Goal: Transaction & Acquisition: Purchase product/service

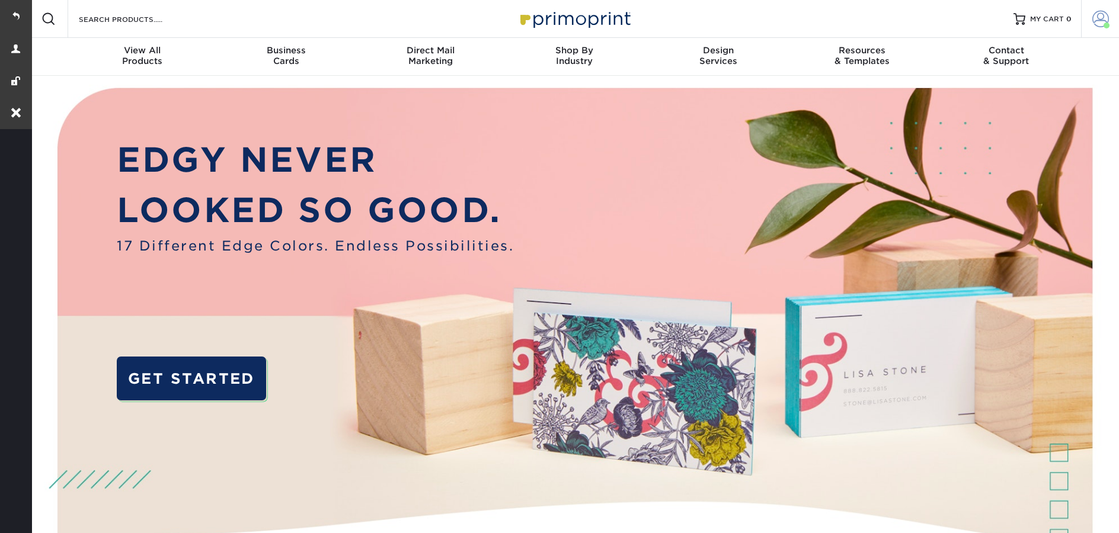
click at [1102, 18] on span at bounding box center [1100, 19] width 17 height 17
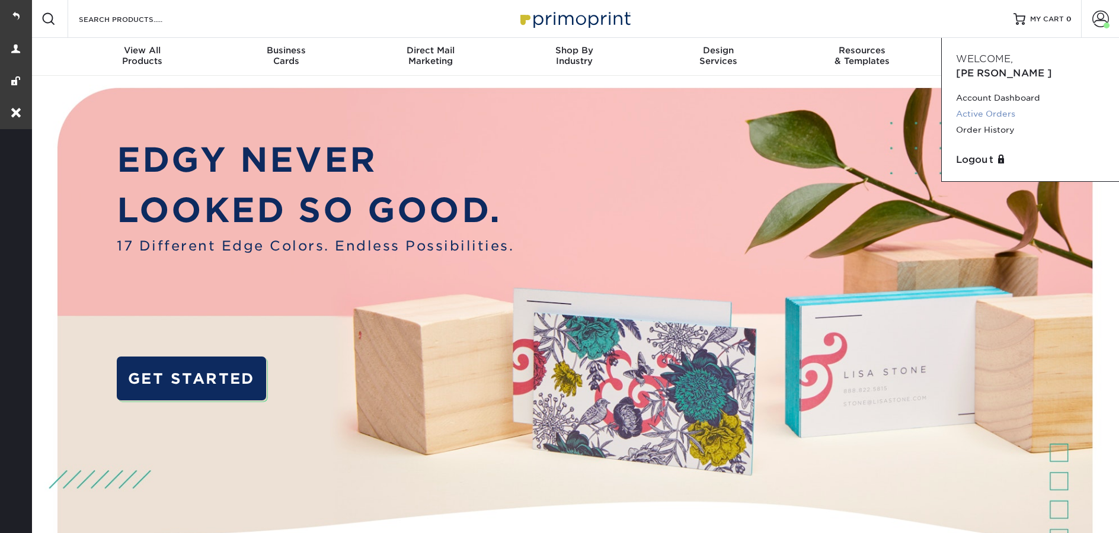
click at [981, 106] on link "Active Orders" at bounding box center [1030, 114] width 149 height 16
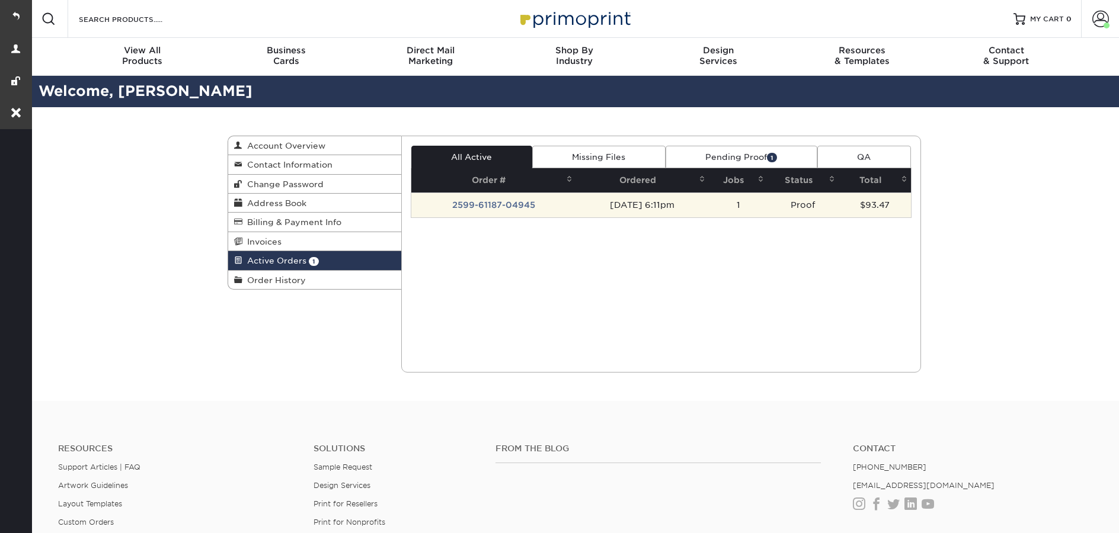
click at [622, 204] on td "09/09/2025 6:11pm" at bounding box center [642, 205] width 133 height 25
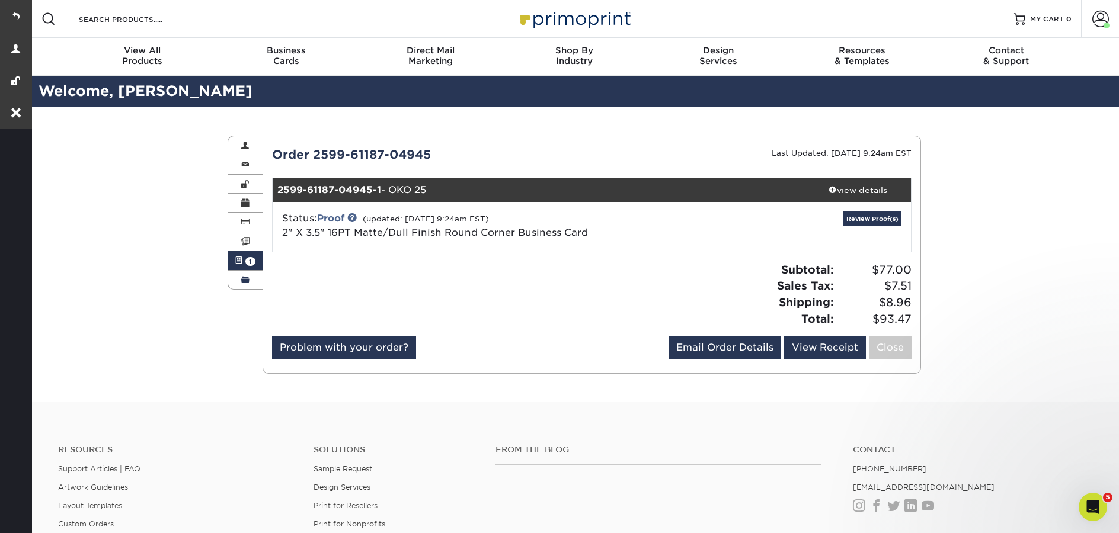
click at [253, 280] on link "Order History" at bounding box center [245, 280] width 34 height 18
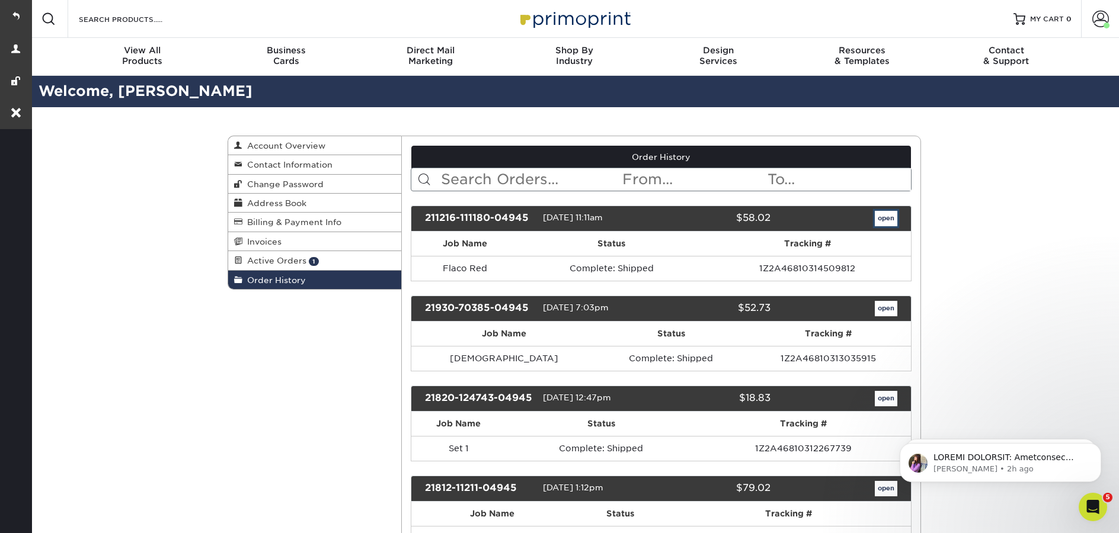
click at [890, 223] on link "open" at bounding box center [886, 218] width 23 height 15
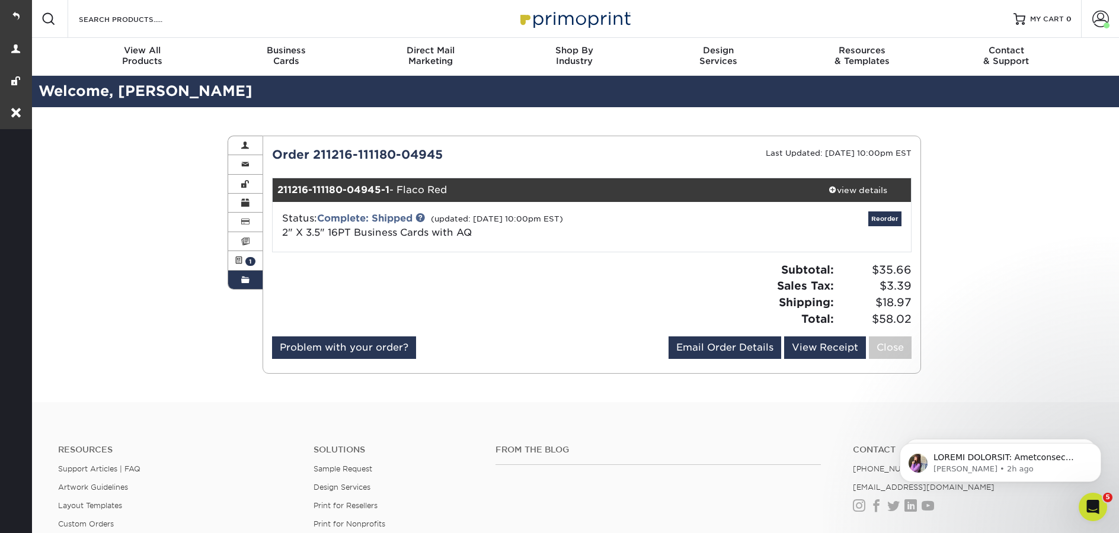
click at [240, 286] on link "Order History" at bounding box center [245, 280] width 34 height 18
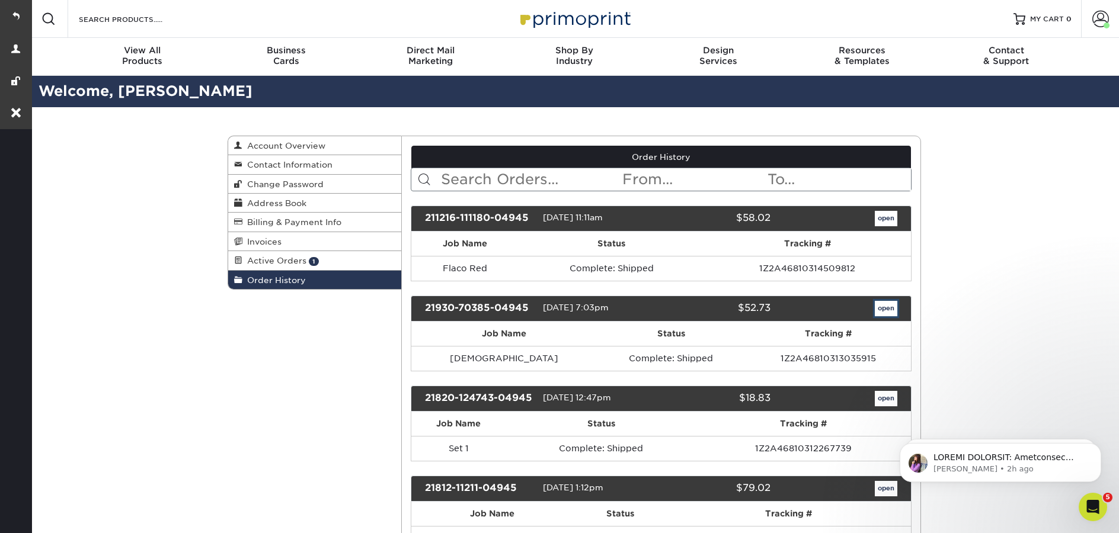
click at [882, 314] on link "open" at bounding box center [886, 308] width 23 height 15
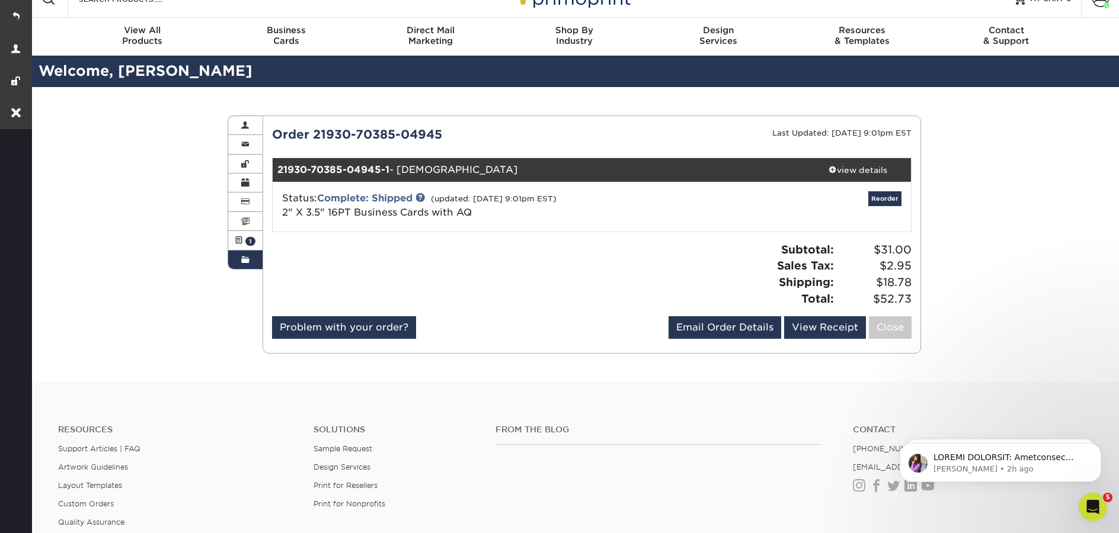
scroll to position [21, 0]
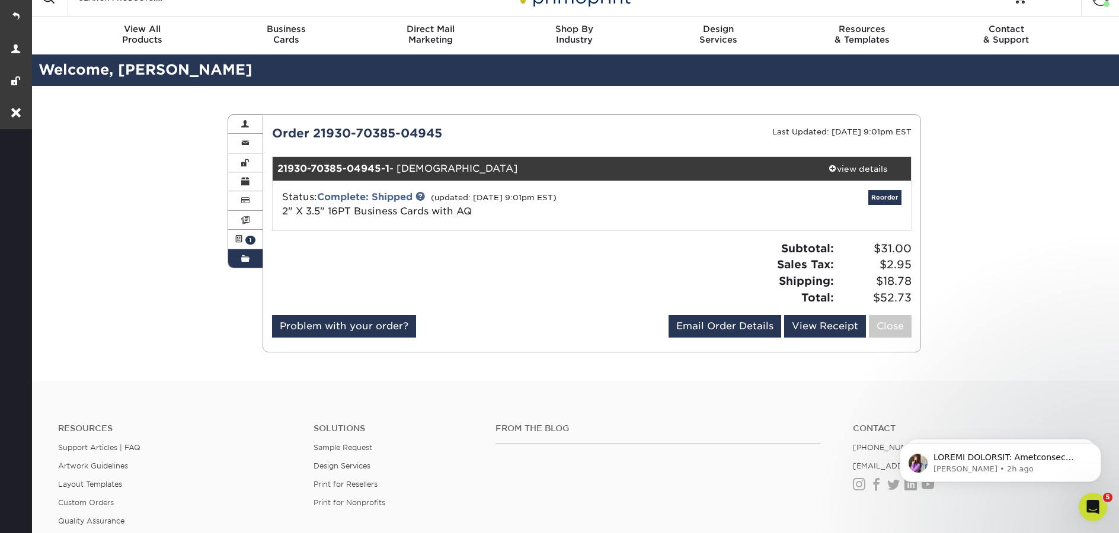
click at [248, 266] on link "Order History" at bounding box center [245, 259] width 34 height 18
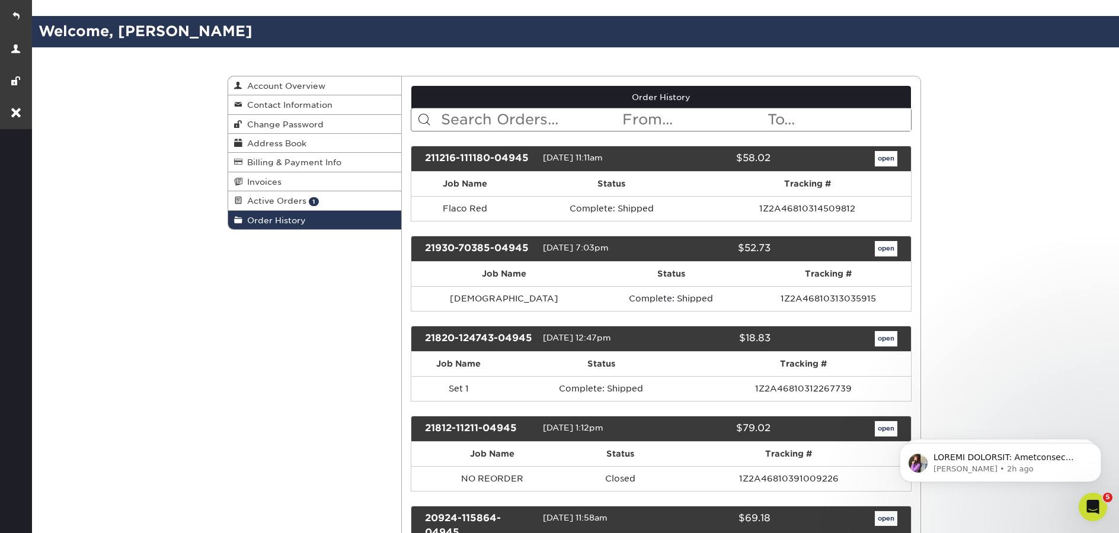
scroll to position [60, 0]
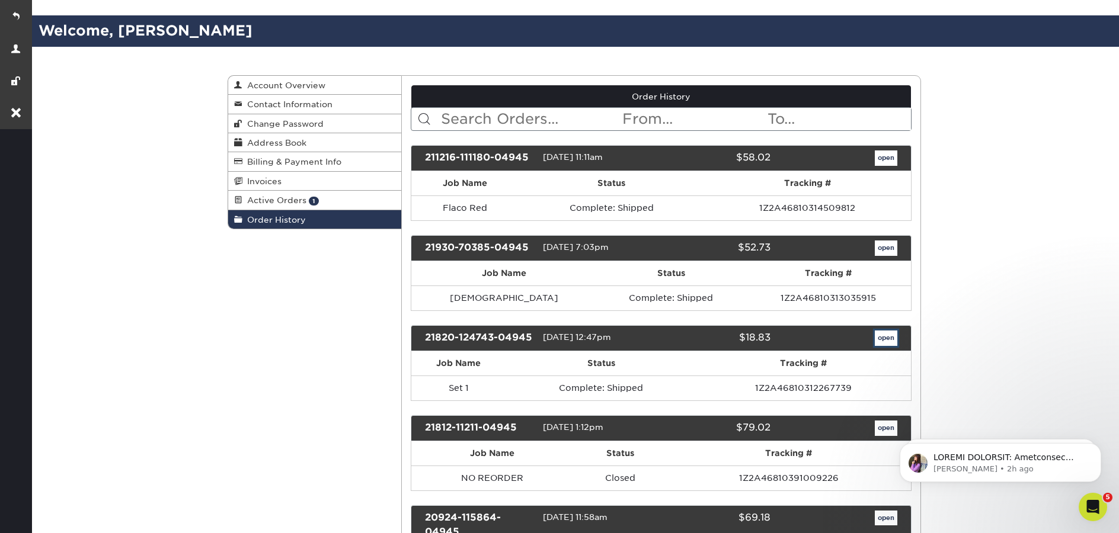
click at [894, 340] on link "open" at bounding box center [886, 338] width 23 height 15
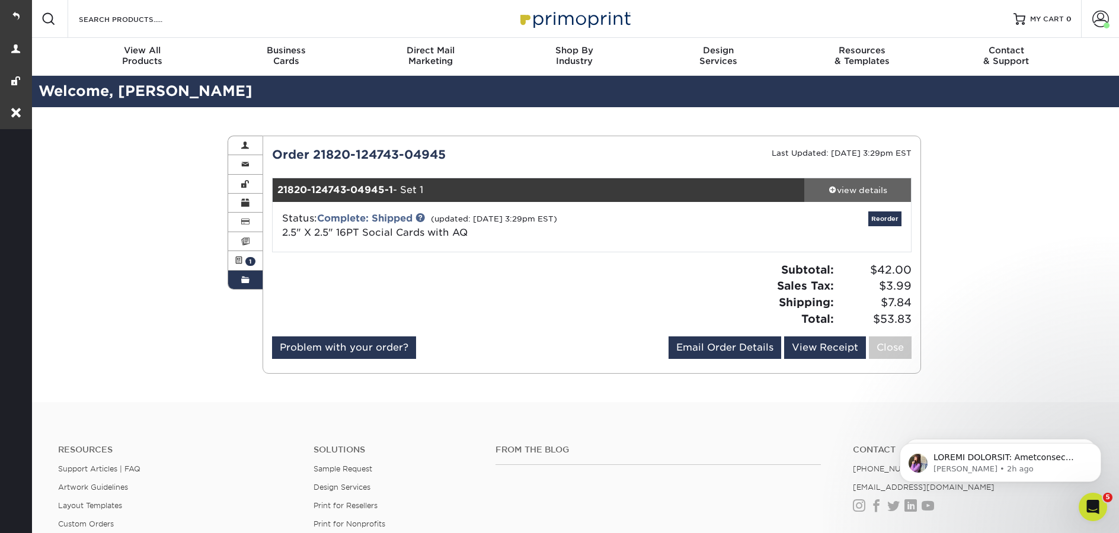
click at [851, 185] on div "view details" at bounding box center [857, 190] width 107 height 12
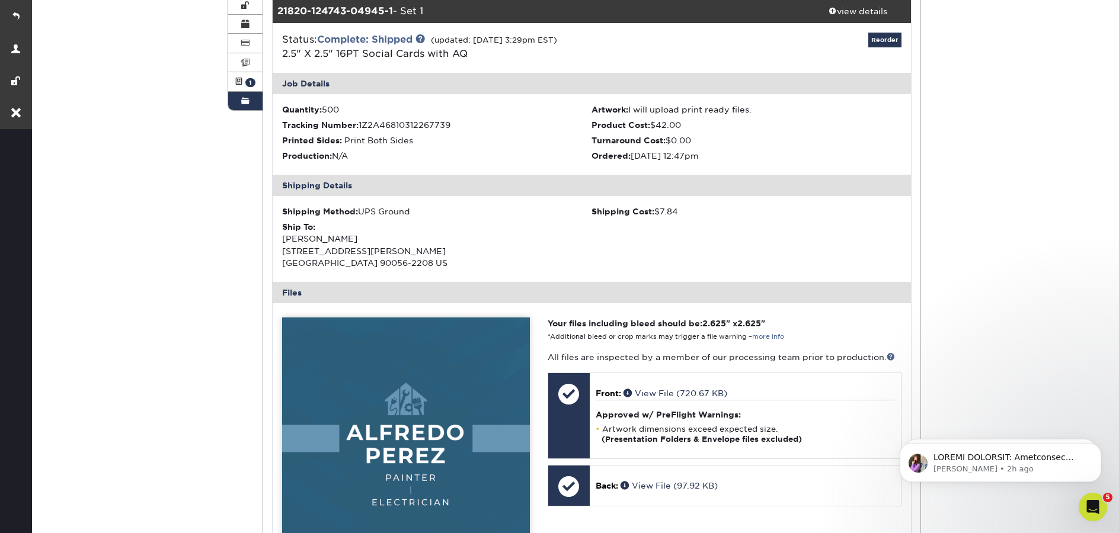
scroll to position [39, 0]
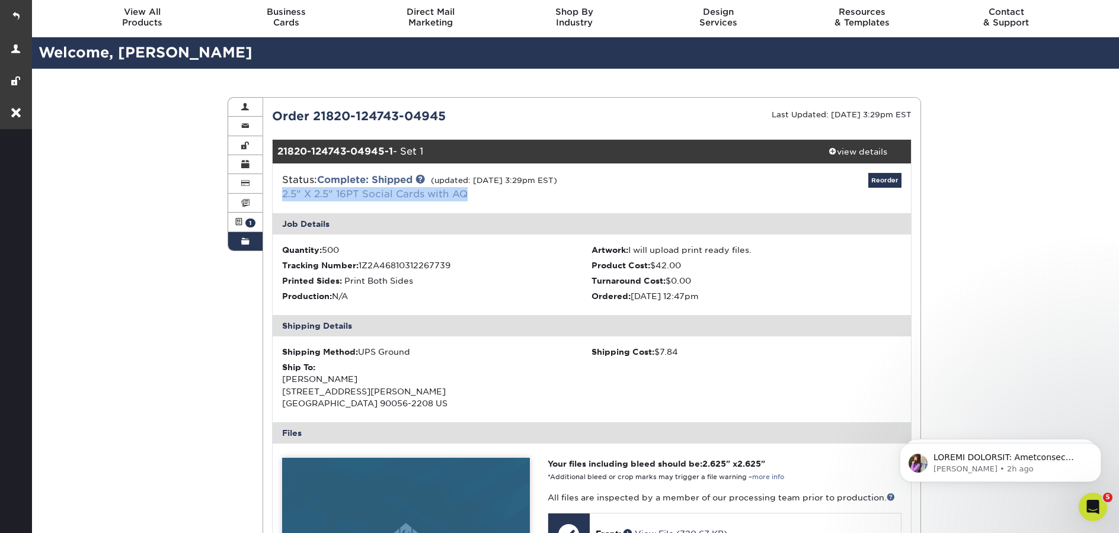
drag, startPoint x: 359, startPoint y: 196, endPoint x: 283, endPoint y: 197, distance: 75.3
click at [283, 197] on div "Status: Complete: Shipped (updated: 05/13/2022 3:29pm EST) 2.5" X 2.5" 16PT Soc…" at bounding box center [485, 187] width 425 height 28
click at [239, 224] on span at bounding box center [239, 222] width 8 height 9
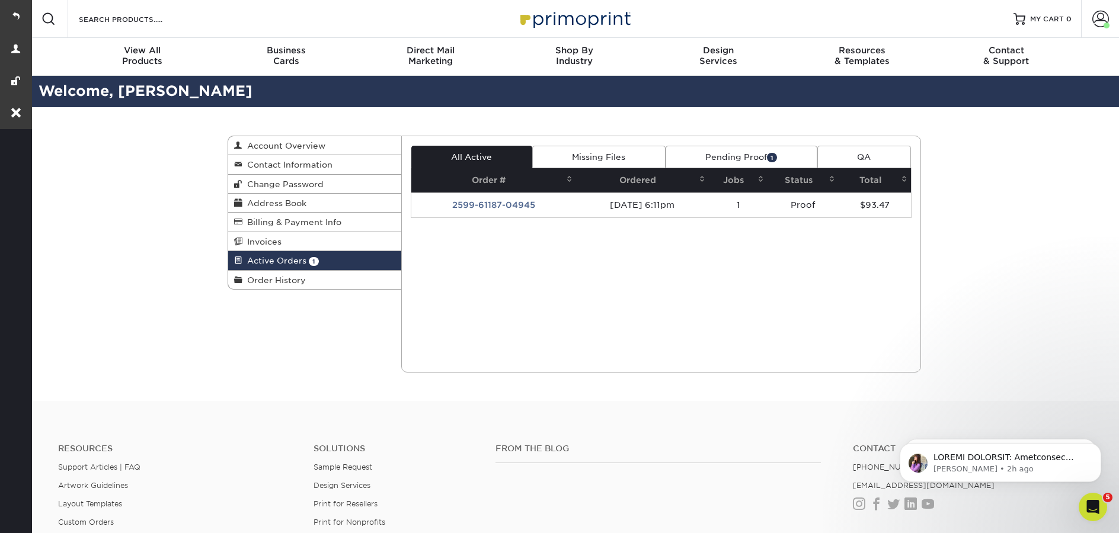
click at [736, 159] on link "Pending Proof 1" at bounding box center [742, 157] width 152 height 23
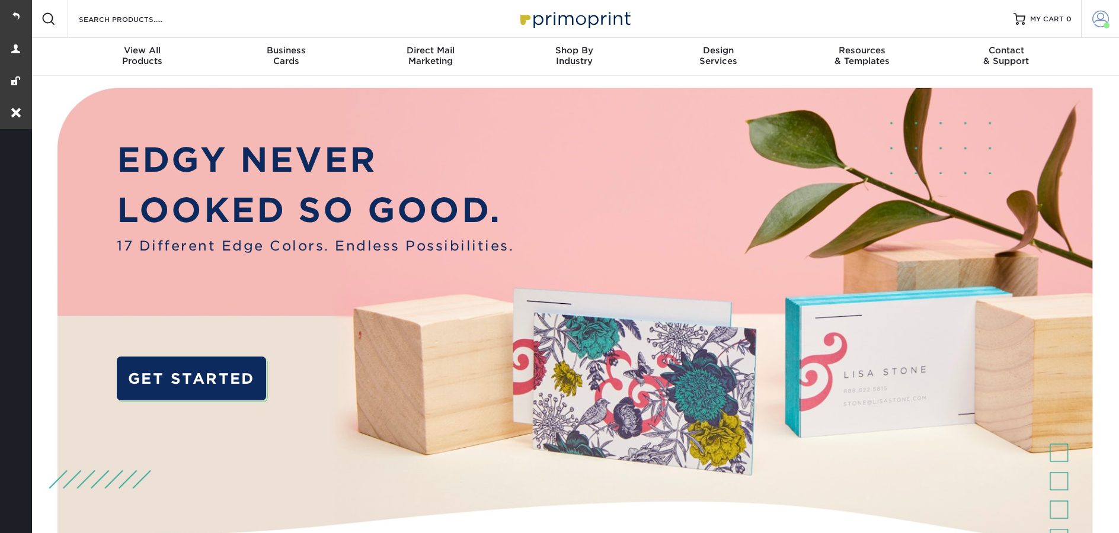
click at [1095, 26] on span at bounding box center [1100, 19] width 17 height 17
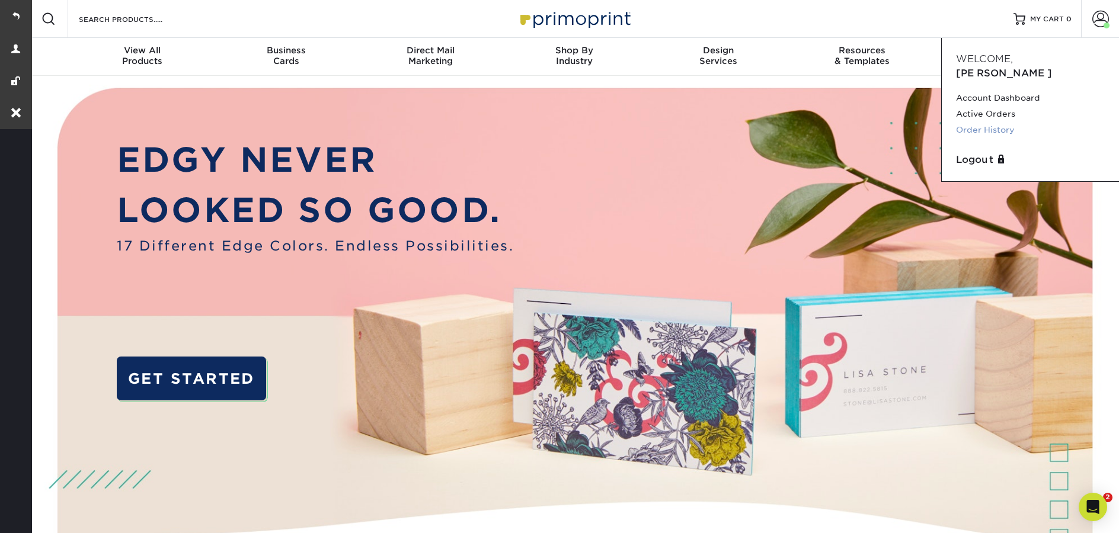
click at [997, 122] on link "Order History" at bounding box center [1030, 130] width 149 height 16
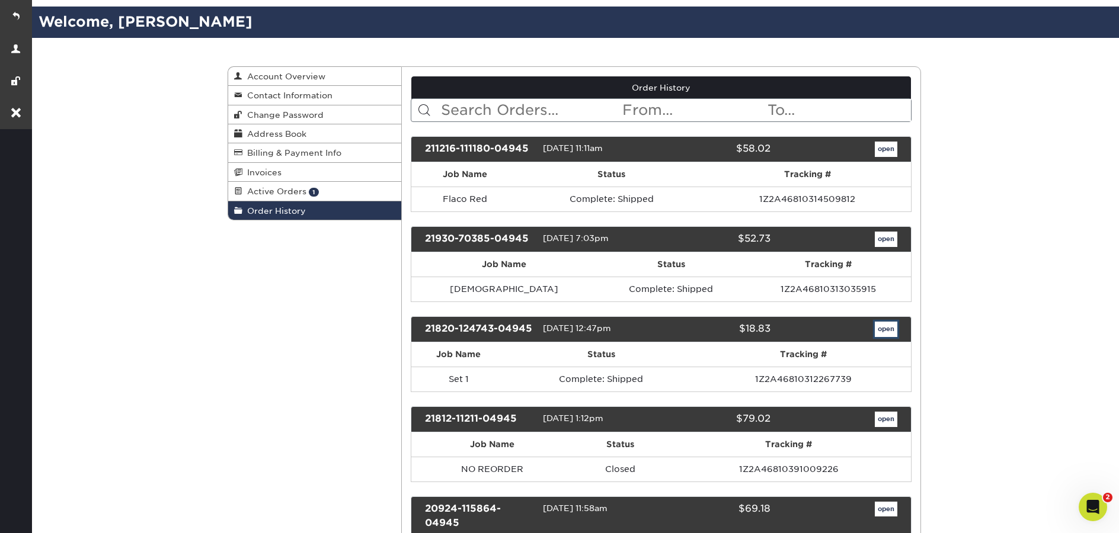
click at [886, 328] on link "open" at bounding box center [886, 329] width 23 height 15
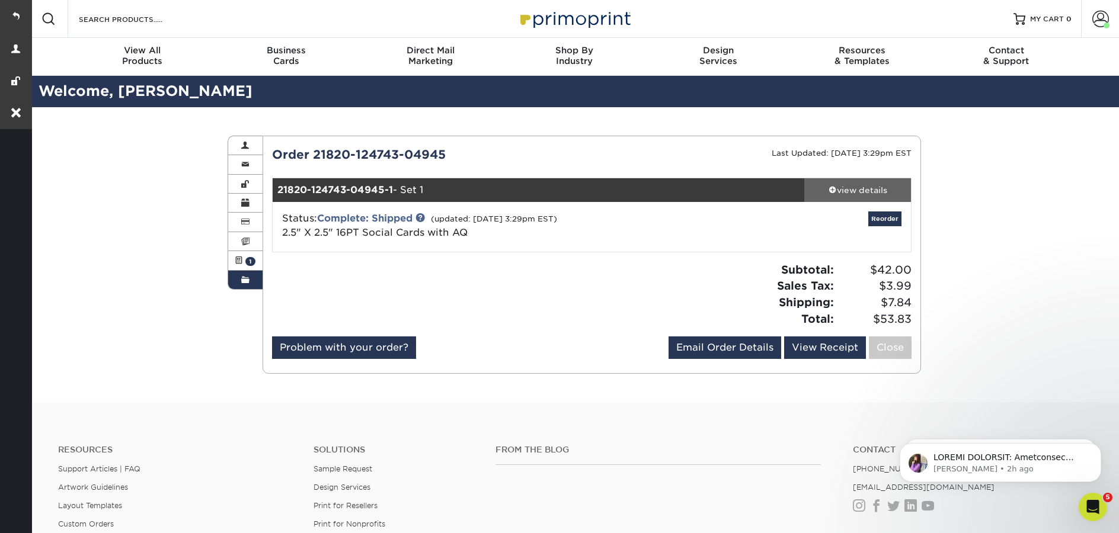
click at [864, 190] on div "view details" at bounding box center [857, 190] width 107 height 12
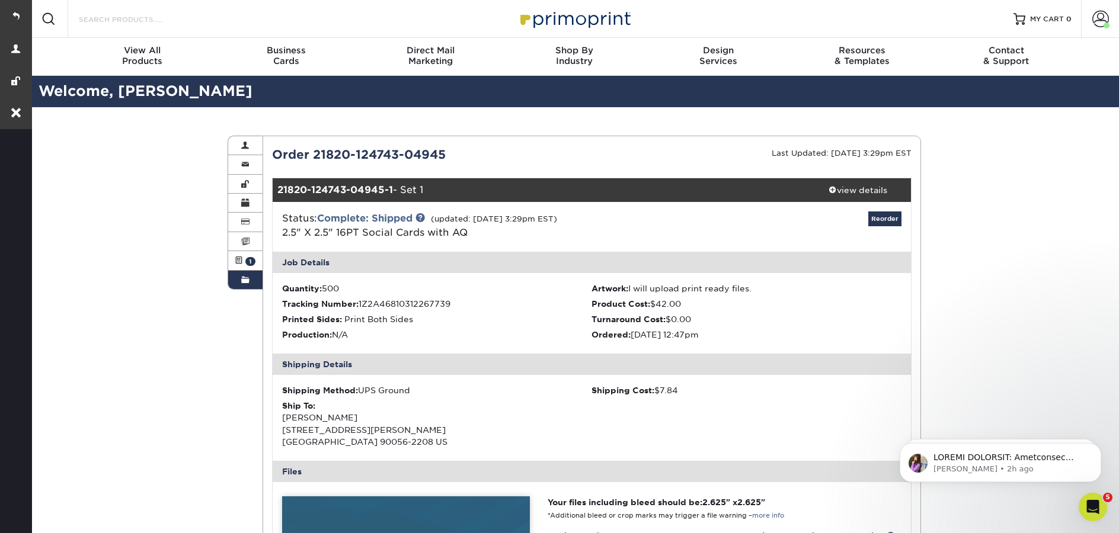
drag, startPoint x: 156, startPoint y: 19, endPoint x: 174, endPoint y: 28, distance: 19.9
click at [156, 19] on input "Search Products" at bounding box center [136, 19] width 116 height 14
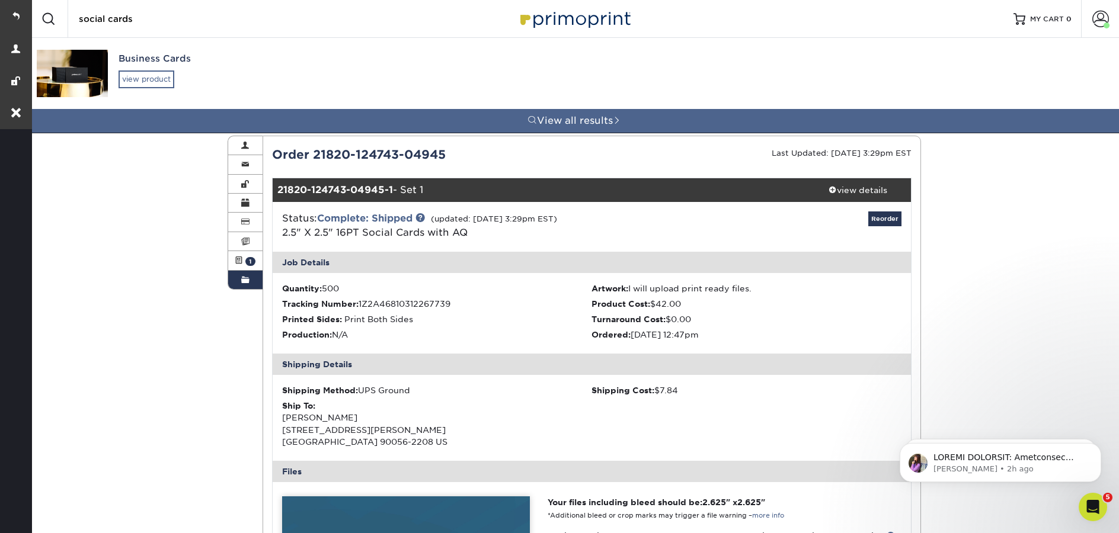
type input "social cards"
click at [129, 88] on div "view product" at bounding box center [147, 80] width 56 height 18
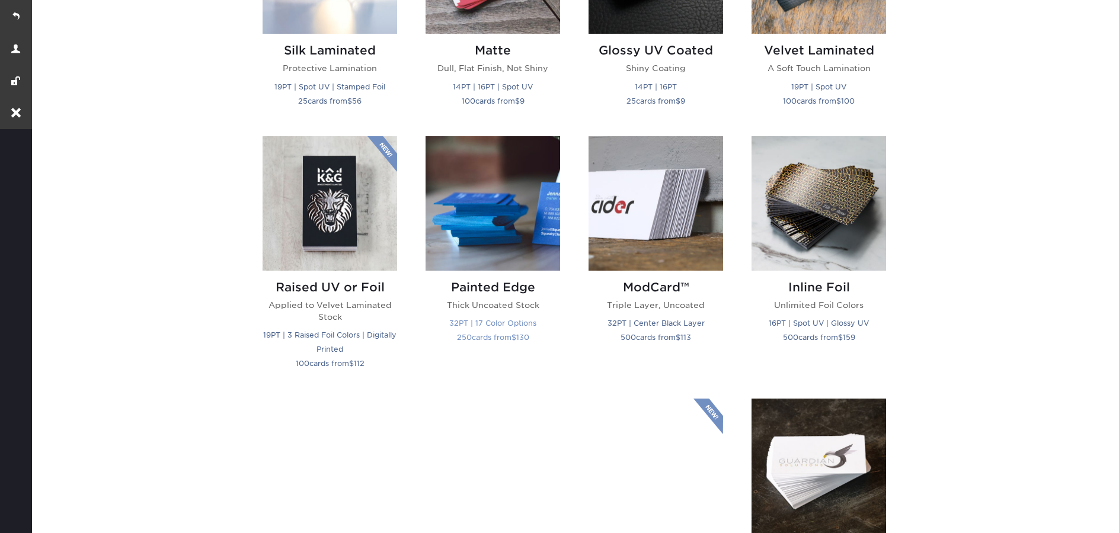
scroll to position [868, 0]
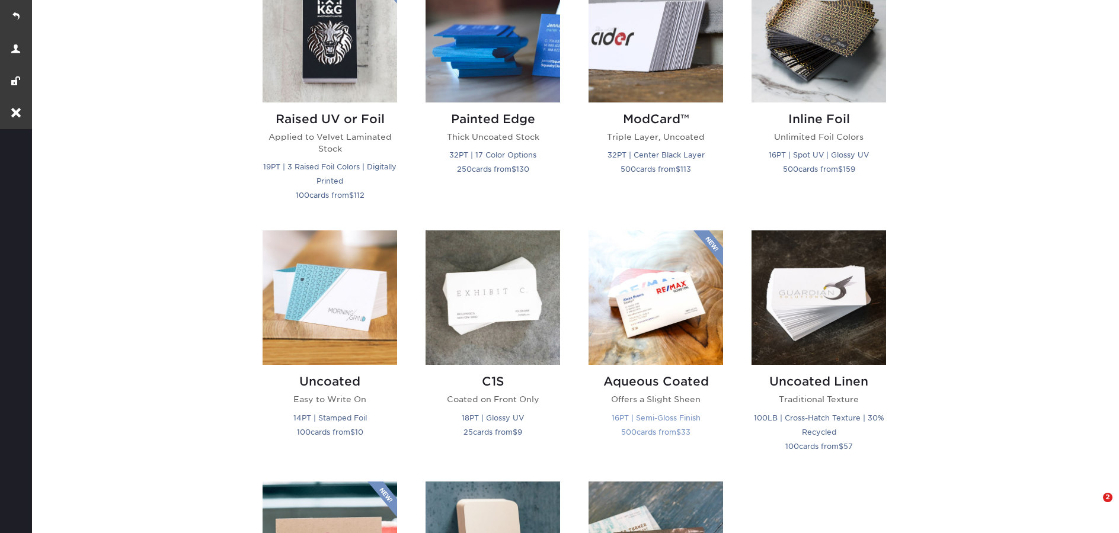
click at [622, 312] on img at bounding box center [656, 298] width 135 height 135
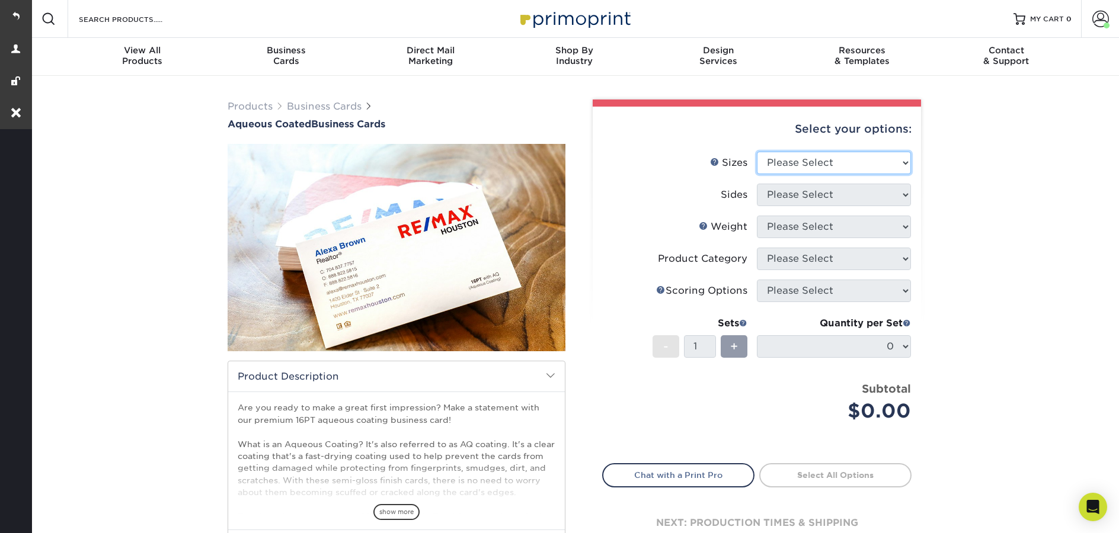
click at [852, 166] on select "Please Select 1.5" x 3.5" - Mini 1.75" x 3.5" - Mini 2" x 3" - Mini 2" x 3.5" -…" at bounding box center [834, 163] width 154 height 23
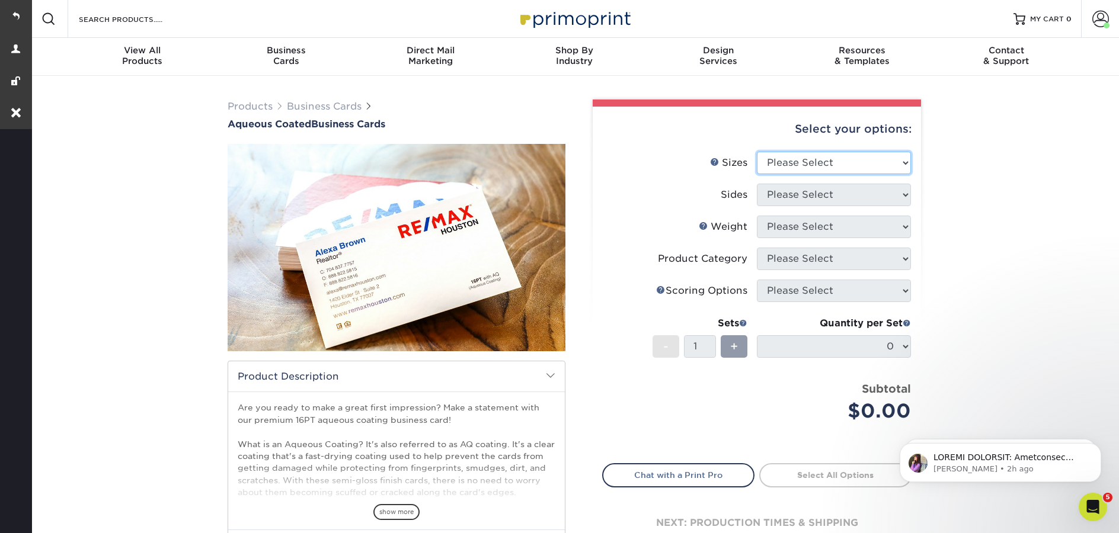
select select "2.50x2.50"
click at [757, 152] on select "Please Select 1.5" x 3.5" - Mini 1.75" x 3.5" - Mini 2" x 3" - Mini 2" x 3.5" -…" at bounding box center [834, 163] width 154 height 23
click at [796, 199] on select "Please Select Print Both Sides Print Front Only" at bounding box center [834, 195] width 154 height 23
select select "13abbda7-1d64-4f25-8bb2-c179b224825d"
click at [757, 184] on select "Please Select Print Both Sides Print Front Only" at bounding box center [834, 195] width 154 height 23
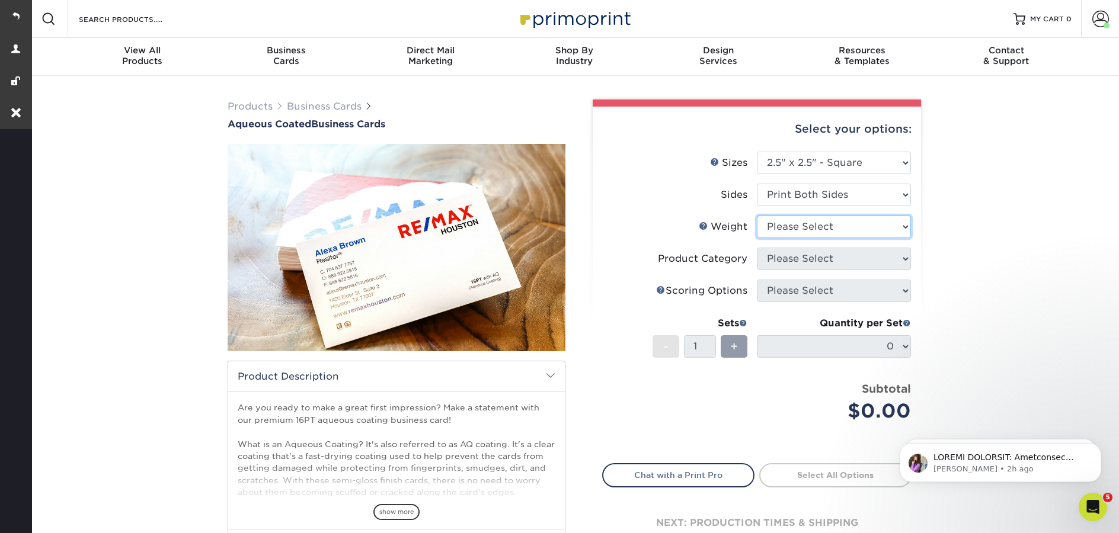
click at [784, 225] on select "Please Select 16PT" at bounding box center [834, 227] width 154 height 23
select select "16PT"
click at [757, 216] on select "Please Select 16PT" at bounding box center [834, 227] width 154 height 23
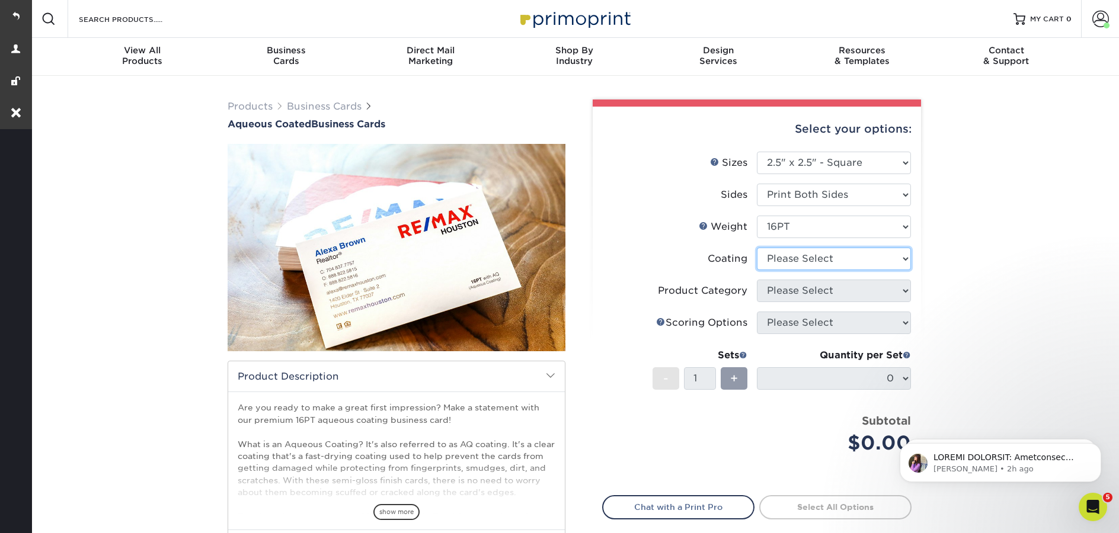
click at [797, 257] on select at bounding box center [834, 259] width 154 height 23
select select "d41dab50-ff65-4f4f-bb17-2afe4d36ae33"
click at [757, 248] on select at bounding box center [834, 259] width 154 height 23
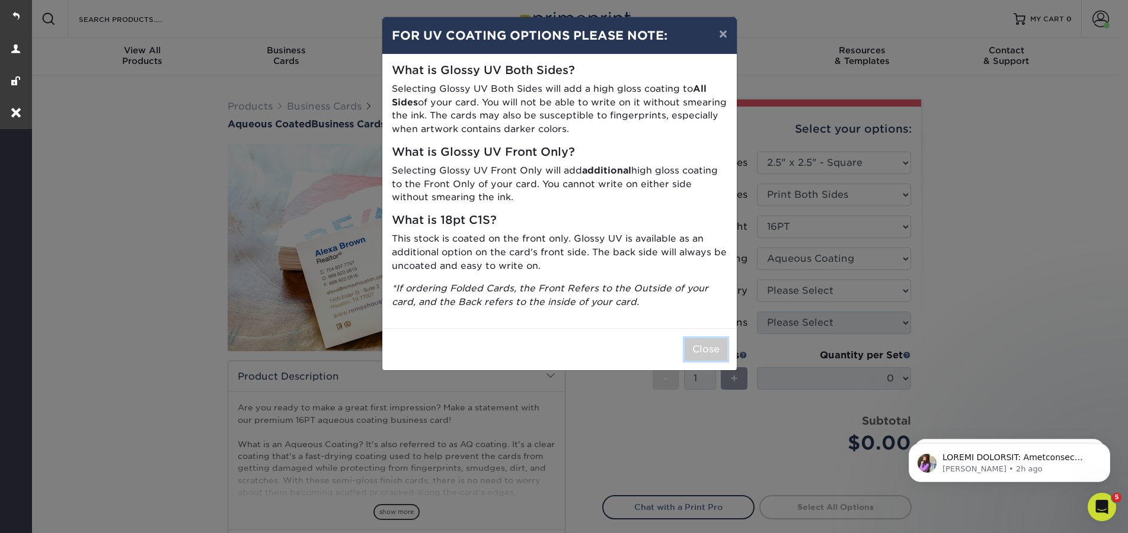
click at [723, 347] on button "Close" at bounding box center [706, 349] width 43 height 23
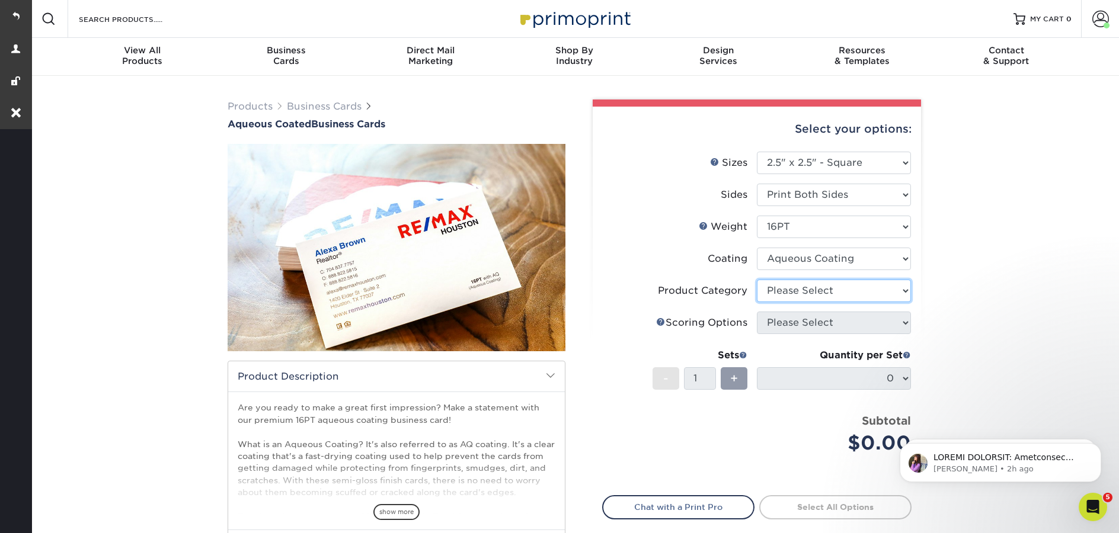
click at [806, 294] on select "Please Select" at bounding box center [834, 291] width 154 height 23
click at [1108, 12] on span at bounding box center [1100, 19] width 17 height 17
